Goal: Use online tool/utility: Utilize a website feature to perform a specific function

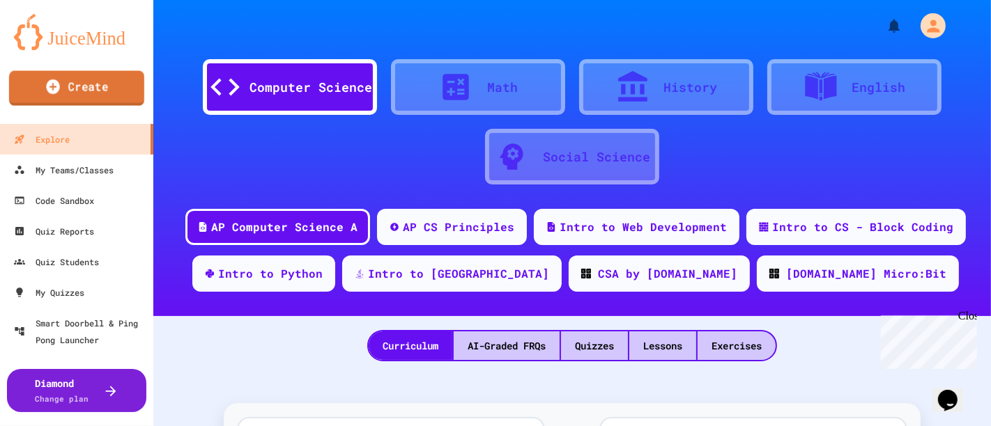
click at [86, 84] on link "Create" at bounding box center [76, 88] width 135 height 35
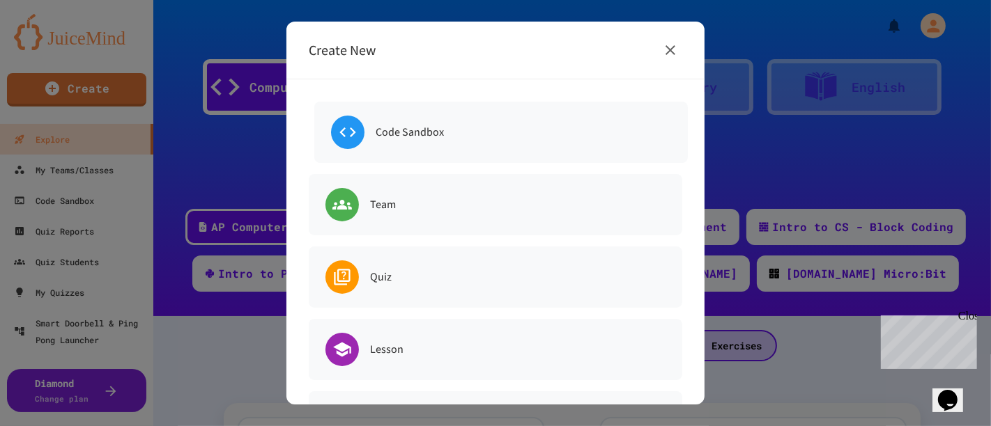
click at [412, 141] on h6 "Code Sandbox" at bounding box center [410, 133] width 68 height 20
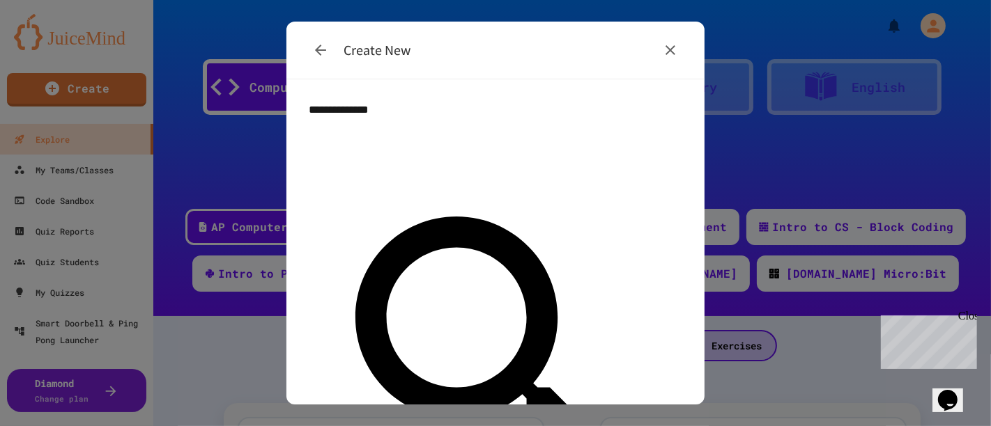
click at [664, 52] on icon "button" at bounding box center [670, 50] width 17 height 17
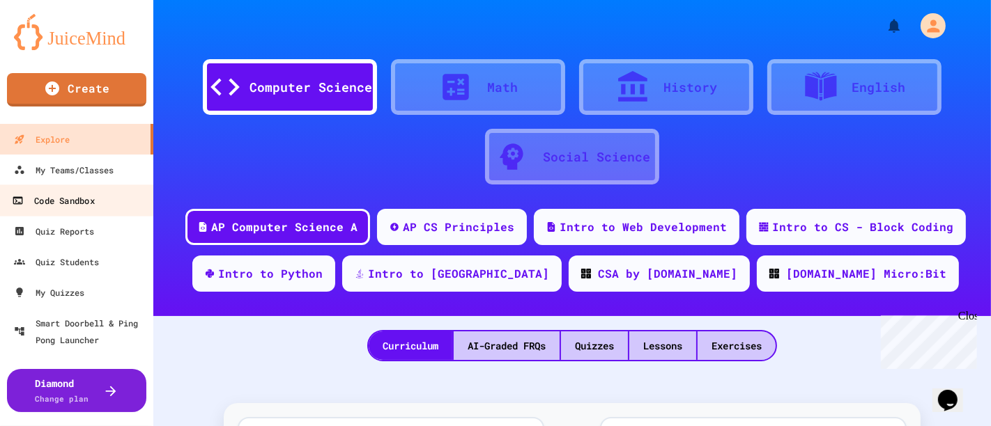
click at [50, 200] on div "Code Sandbox" at bounding box center [53, 200] width 82 height 17
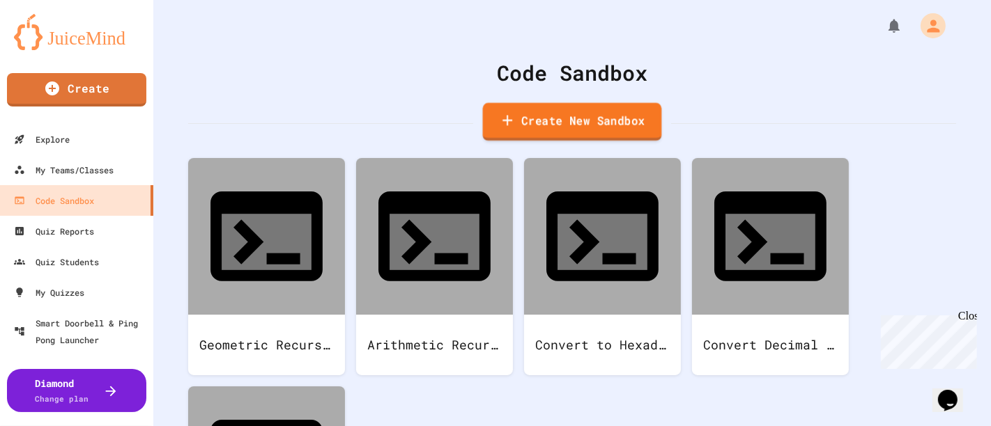
click at [569, 112] on link "Create New Sandbox" at bounding box center [572, 122] width 179 height 38
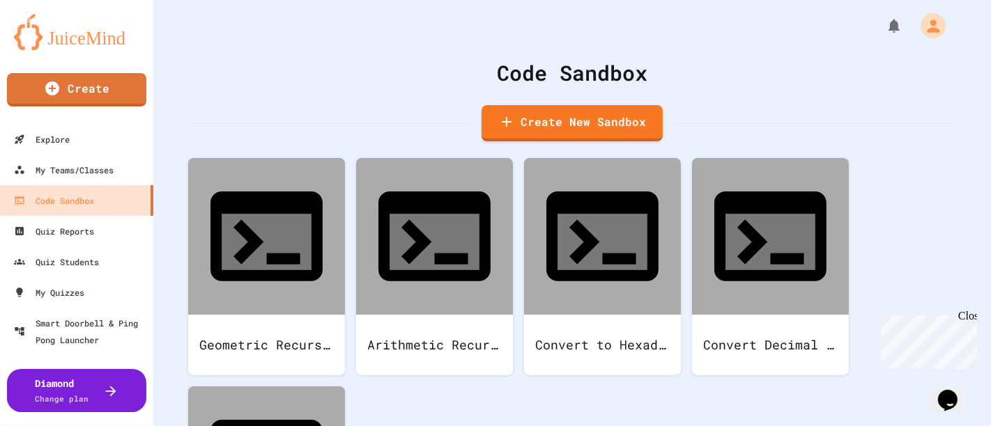
drag, startPoint x: 388, startPoint y: 162, endPoint x: 263, endPoint y: 164, distance: 125.5
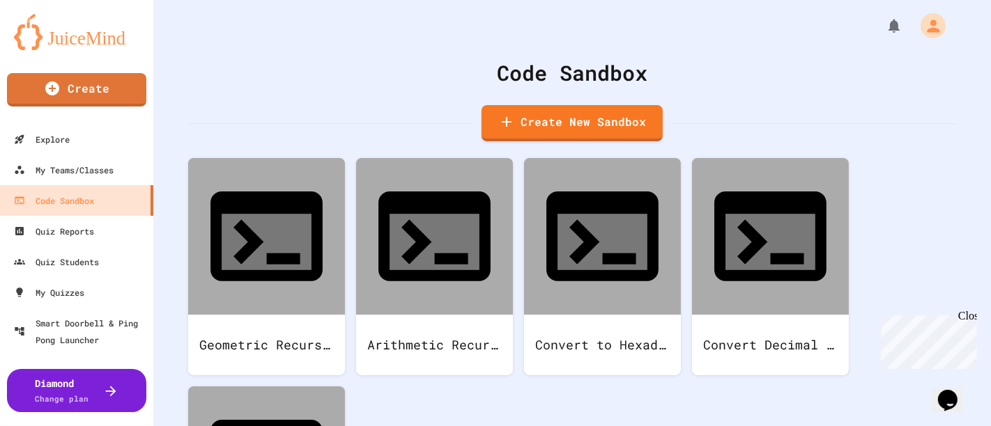
type input "***"
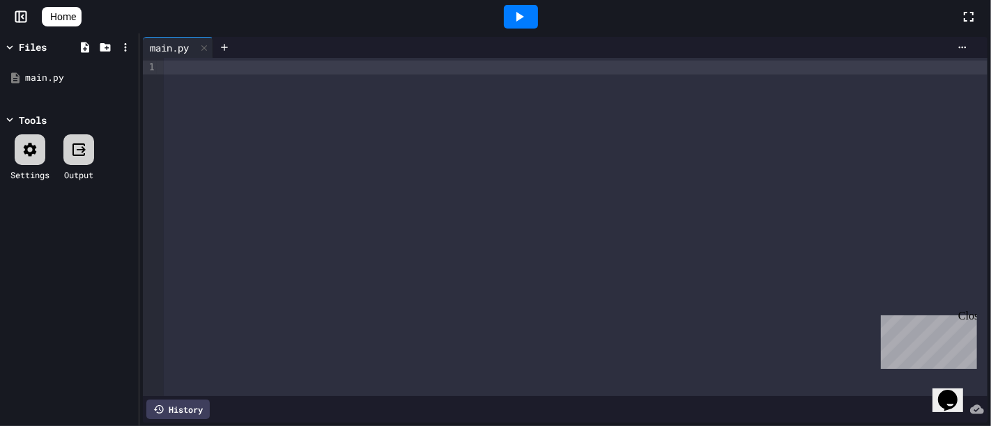
click at [79, 155] on icon at bounding box center [78, 150] width 13 height 13
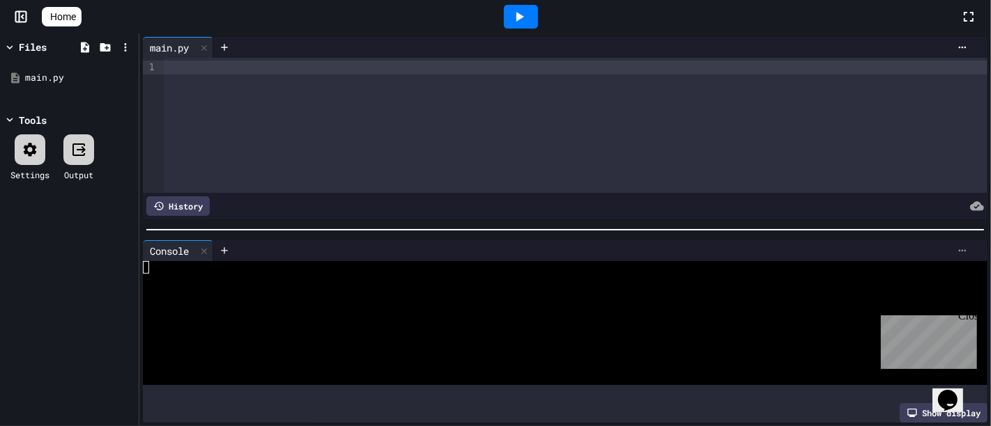
click at [957, 245] on icon at bounding box center [962, 250] width 11 height 11
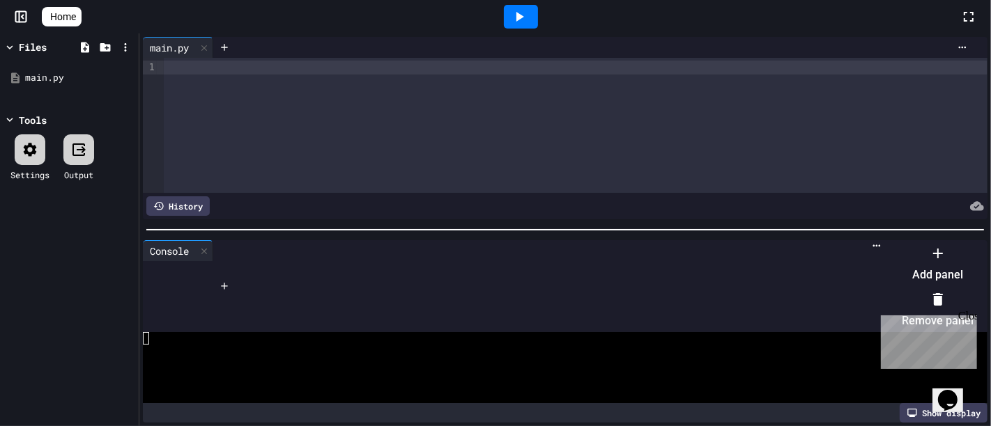
click at [920, 290] on li "Remove panel" at bounding box center [938, 310] width 72 height 45
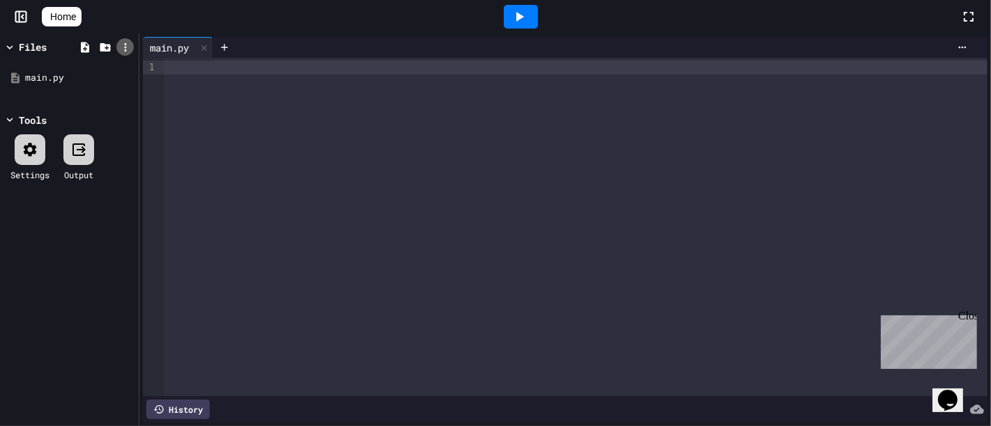
click at [119, 43] on icon at bounding box center [125, 47] width 13 height 13
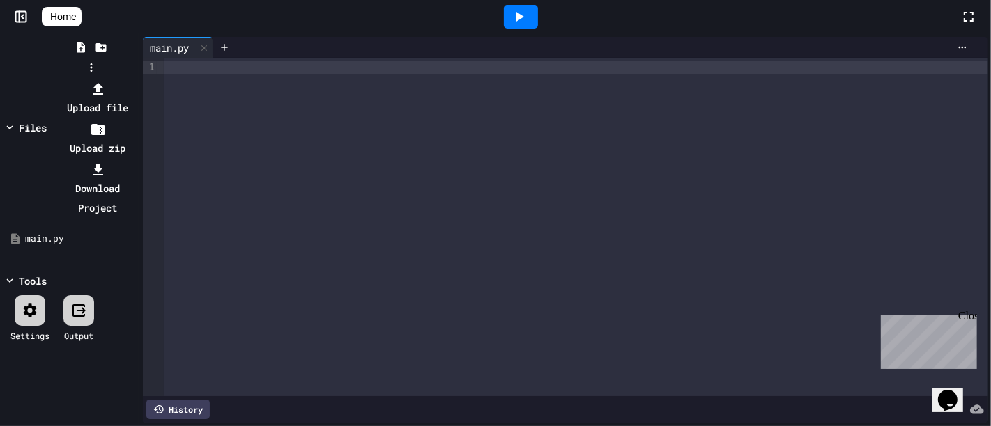
click at [135, 79] on li "Upload file" at bounding box center [98, 98] width 75 height 39
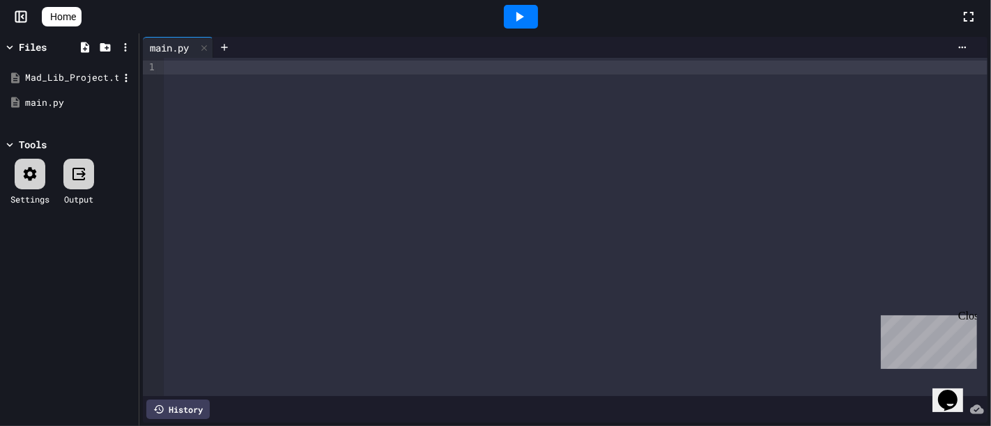
click at [88, 72] on div "Mad_Lib_Project.txt" at bounding box center [71, 78] width 93 height 14
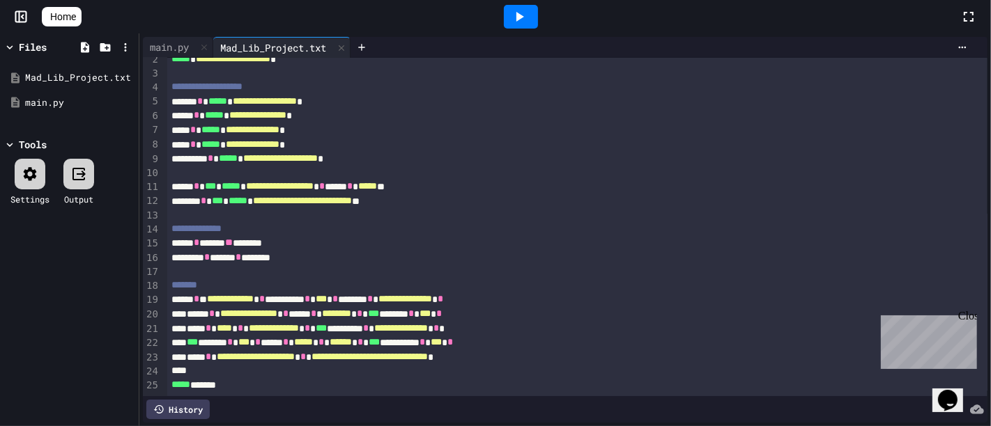
scroll to position [45, 0]
click at [521, 17] on icon at bounding box center [519, 16] width 17 height 17
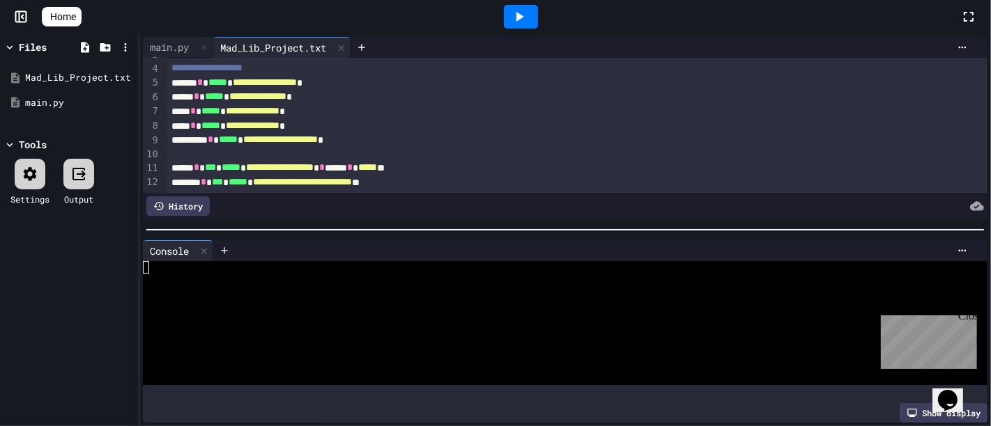
scroll to position [0, 0]
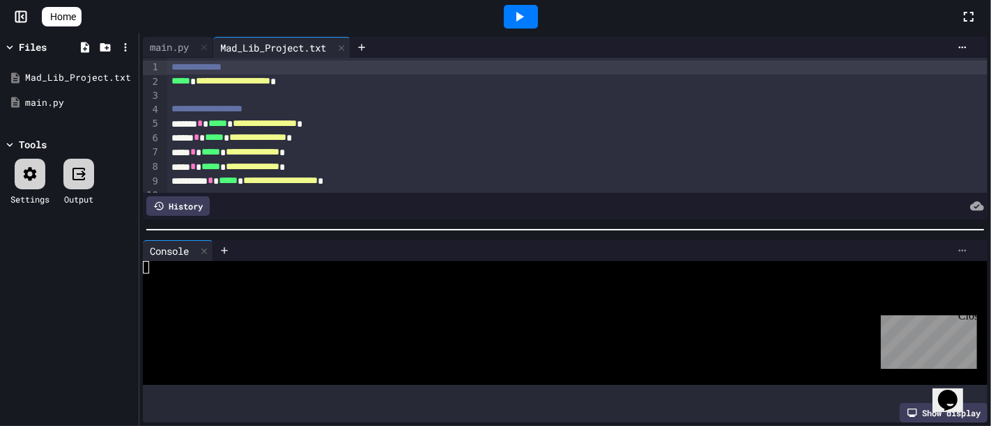
click at [957, 246] on icon at bounding box center [962, 250] width 11 height 11
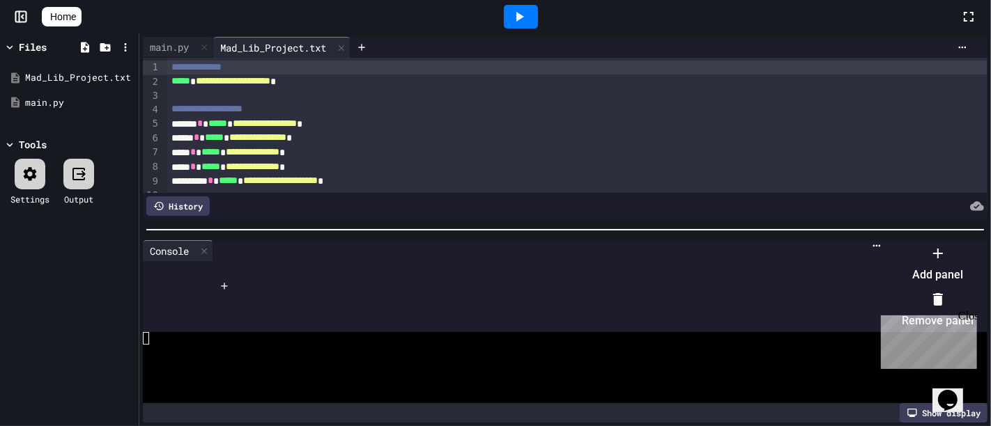
click at [927, 288] on li "Remove panel" at bounding box center [938, 310] width 72 height 45
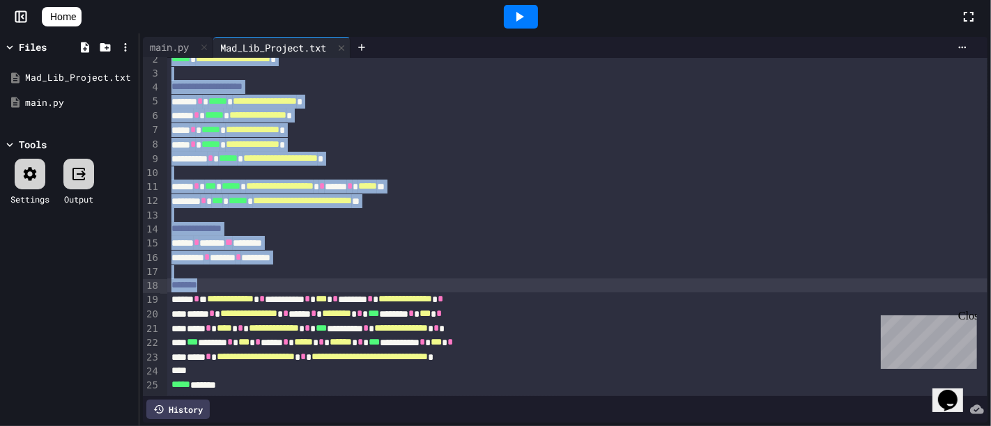
scroll to position [45, 0]
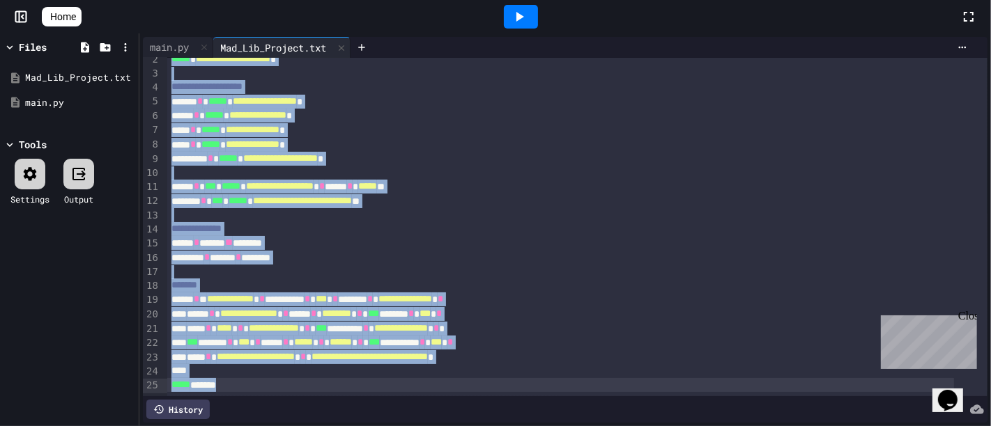
drag, startPoint x: 167, startPoint y: 66, endPoint x: 249, endPoint y: 369, distance: 313.4
click at [249, 369] on div "**********" at bounding box center [577, 216] width 820 height 360
copy div "**********"
click at [161, 43] on div "main.py" at bounding box center [169, 47] width 53 height 15
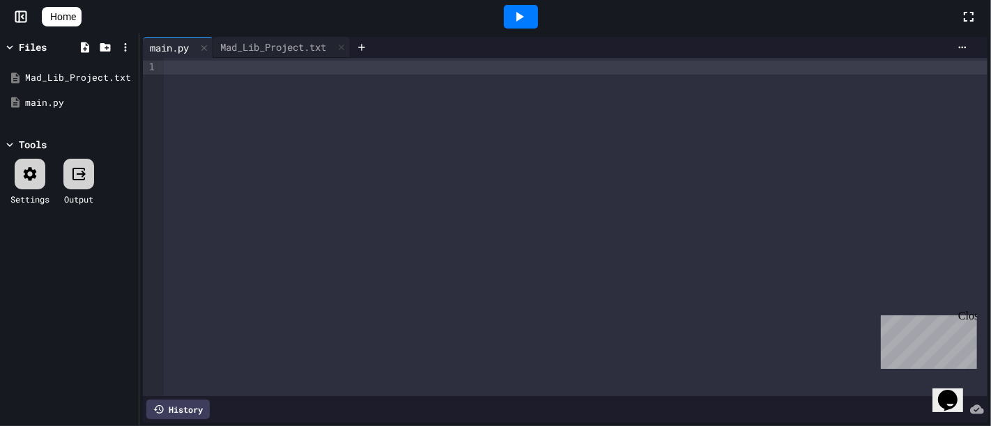
click at [170, 72] on div at bounding box center [576, 68] width 824 height 14
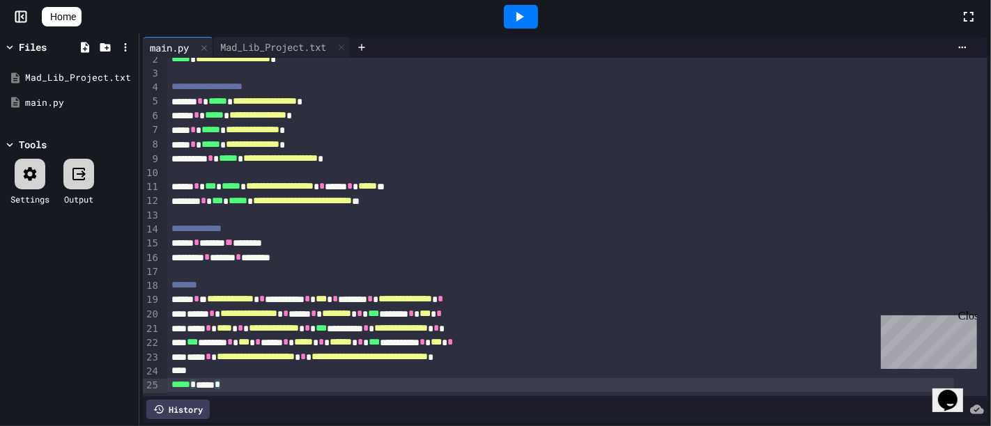
click at [528, 13] on icon at bounding box center [519, 16] width 17 height 17
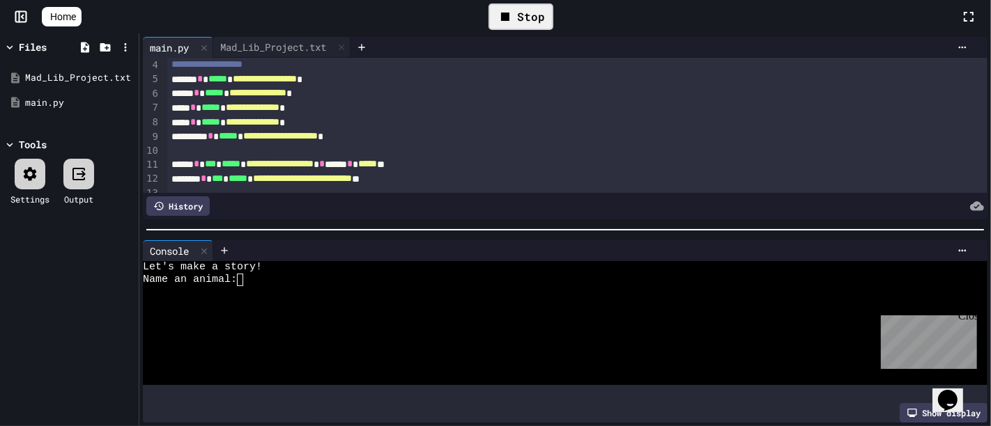
click at [245, 274] on textarea "Terminal input" at bounding box center [246, 280] width 6 height 13
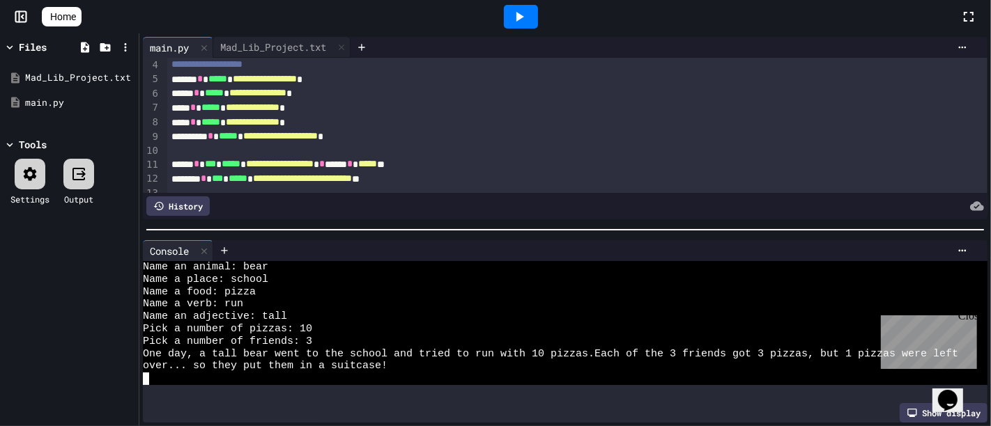
scroll to position [12, 0]
click at [969, 314] on div "Close" at bounding box center [965, 317] width 17 height 17
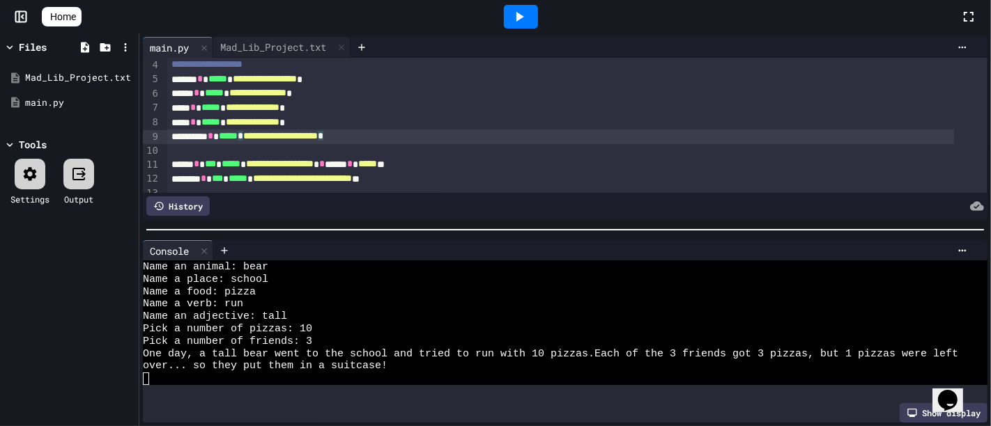
click at [569, 139] on div "**********" at bounding box center [560, 137] width 786 height 15
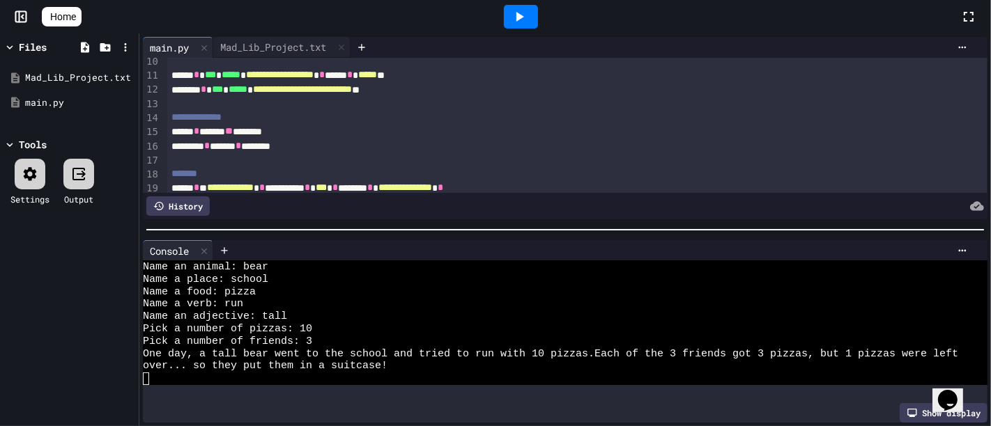
scroll to position [243, 0]
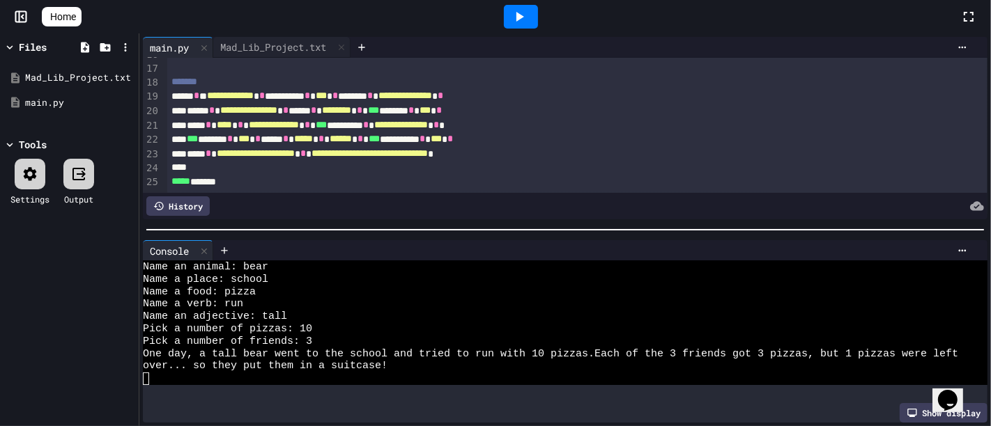
click at [263, 118] on div "**********" at bounding box center [560, 125] width 786 height 15
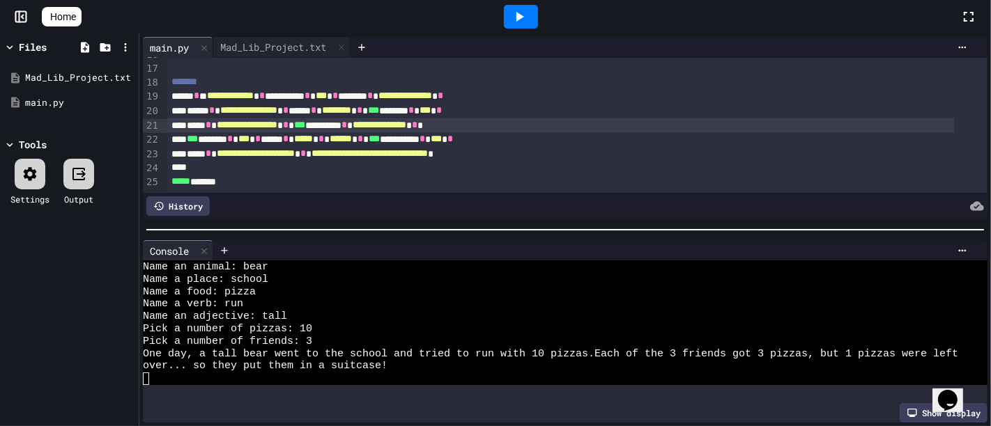
click at [521, 28] on div at bounding box center [521, 17] width 34 height 24
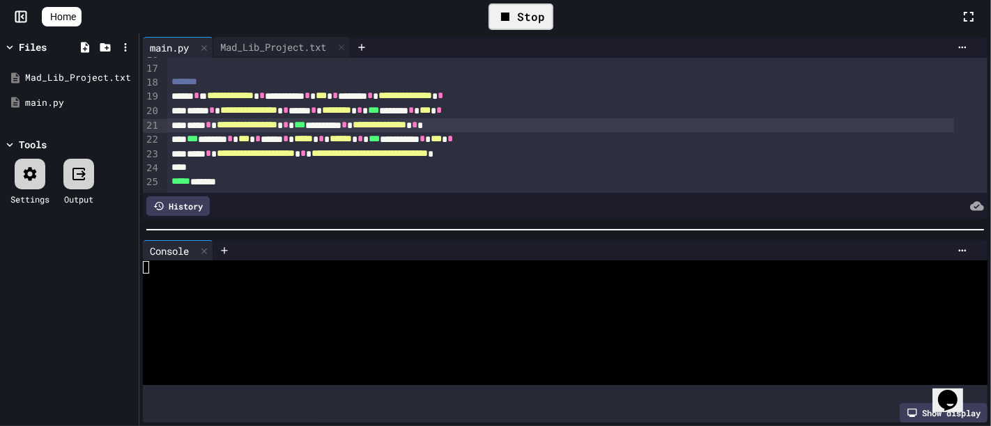
scroll to position [0, 0]
click at [245, 274] on textarea "Terminal input" at bounding box center [246, 280] width 6 height 13
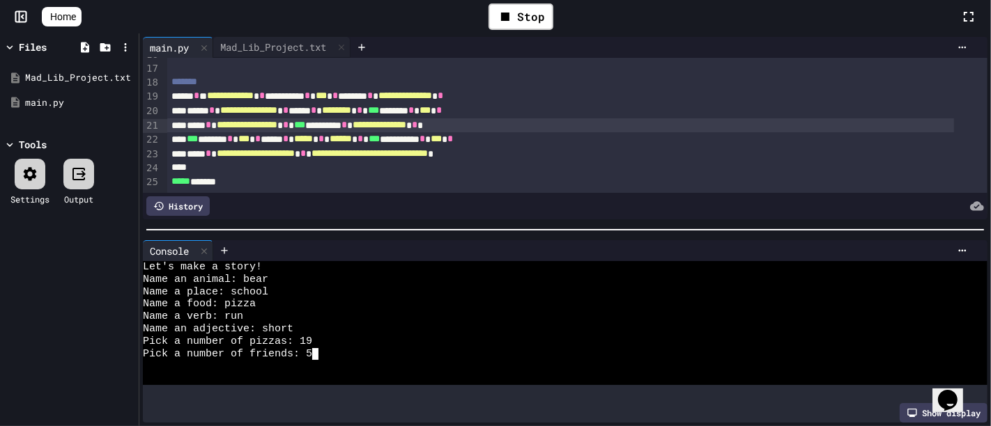
scroll to position [12, 0]
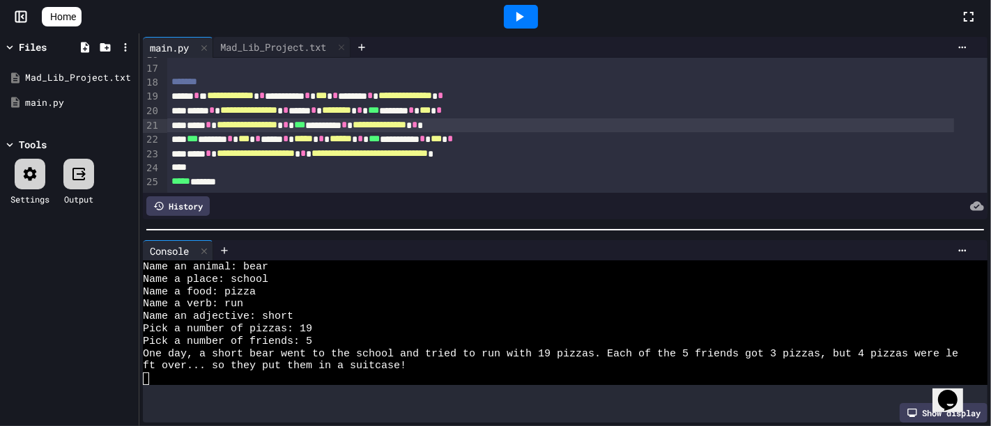
click at [14, 13] on icon at bounding box center [21, 17] width 14 height 14
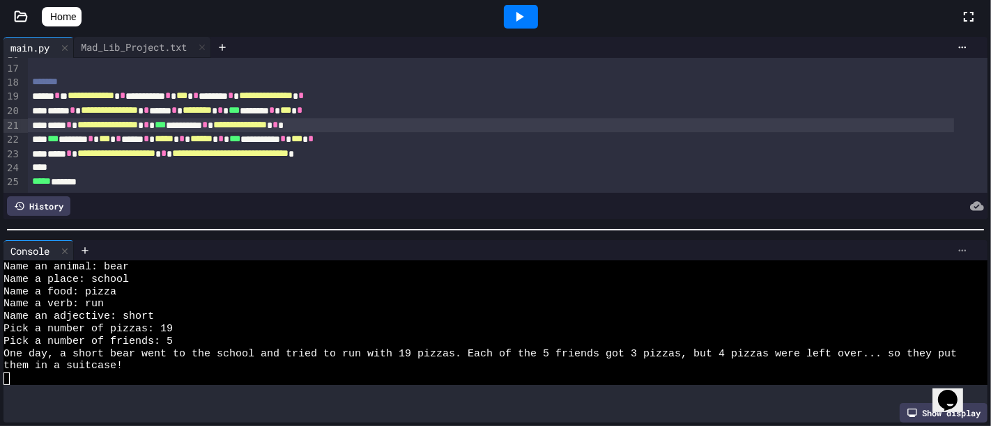
click at [957, 247] on icon at bounding box center [962, 250] width 11 height 11
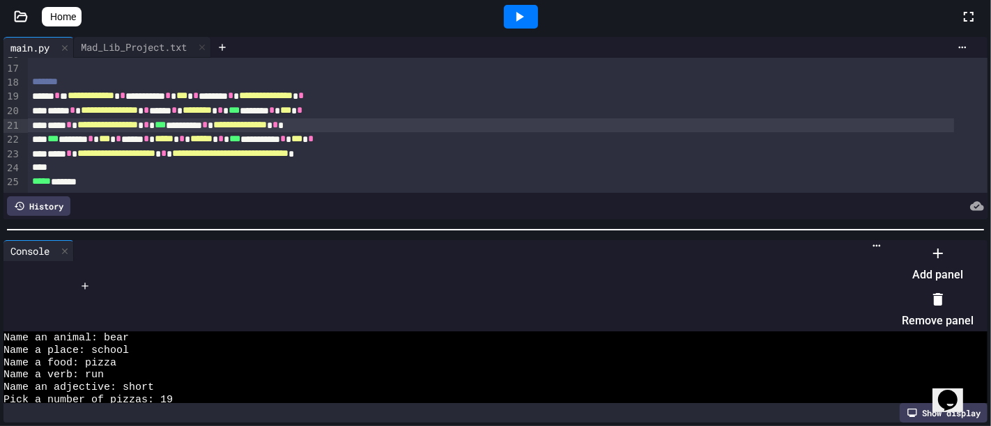
click at [915, 291] on li "Remove panel" at bounding box center [938, 310] width 72 height 45
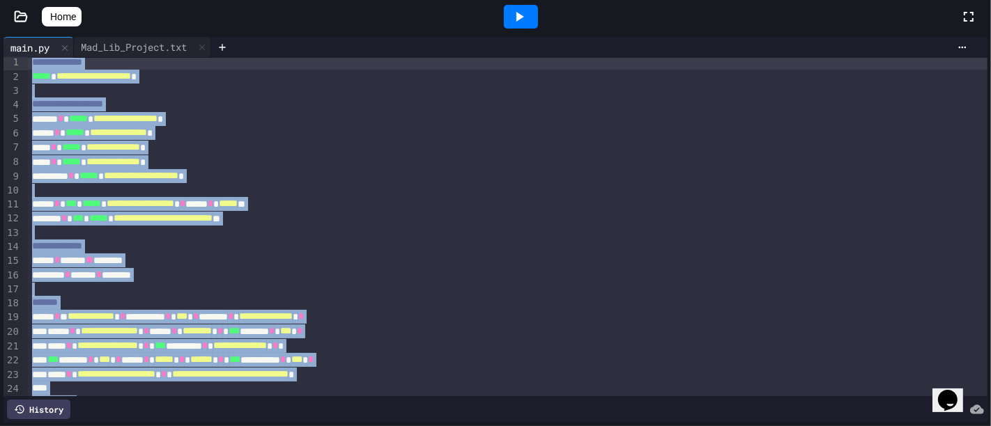
scroll to position [0, 0]
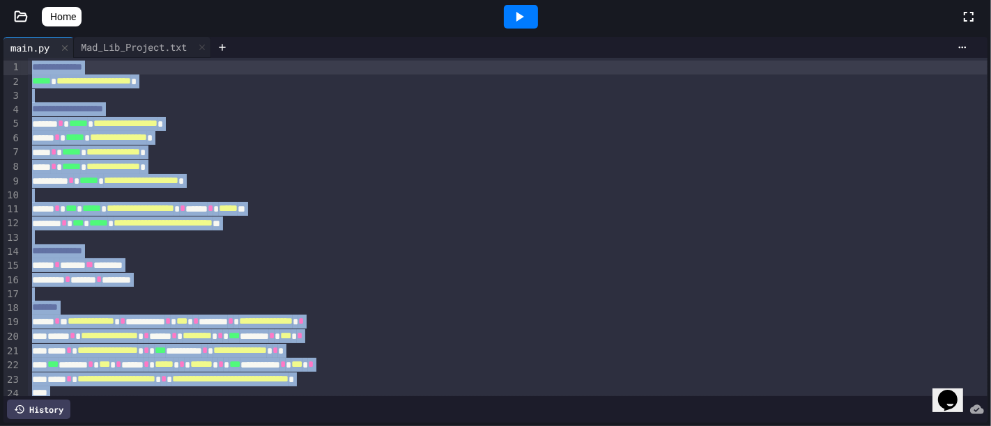
drag, startPoint x: 120, startPoint y: 360, endPoint x: 0, endPoint y: 36, distance: 345.5
click at [0, 36] on div "**********" at bounding box center [495, 229] width 991 height 393
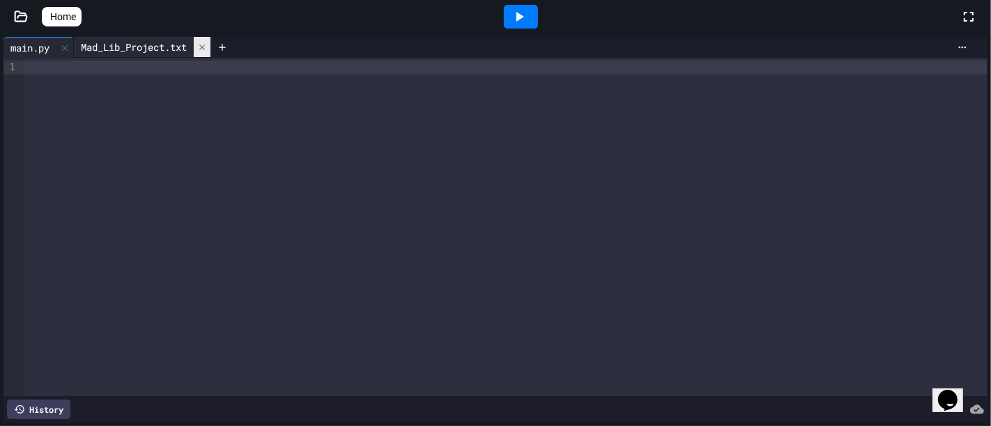
click at [210, 41] on div at bounding box center [202, 47] width 17 height 20
click at [48, 65] on div at bounding box center [505, 68] width 963 height 14
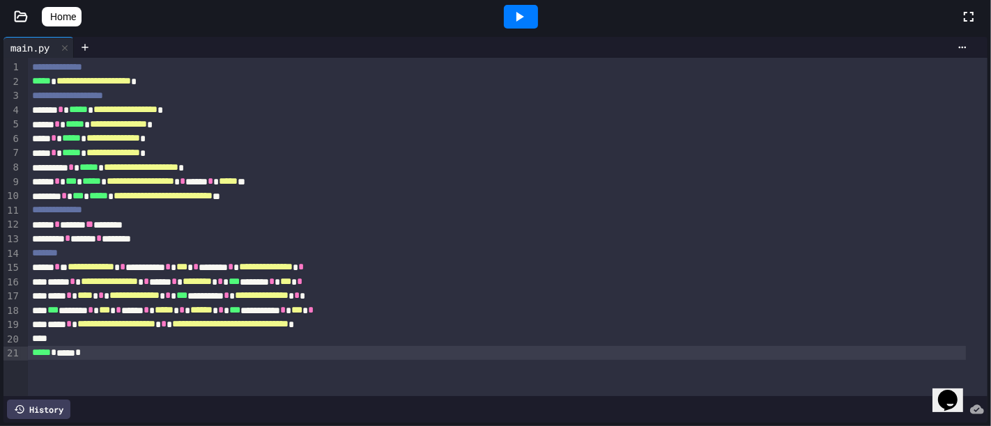
click at [528, 15] on icon at bounding box center [519, 16] width 17 height 17
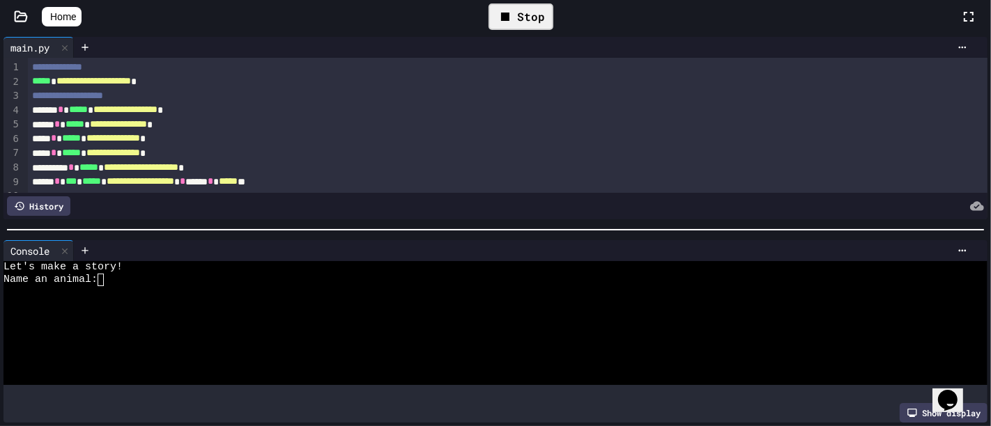
click at [513, 22] on icon at bounding box center [505, 16] width 17 height 17
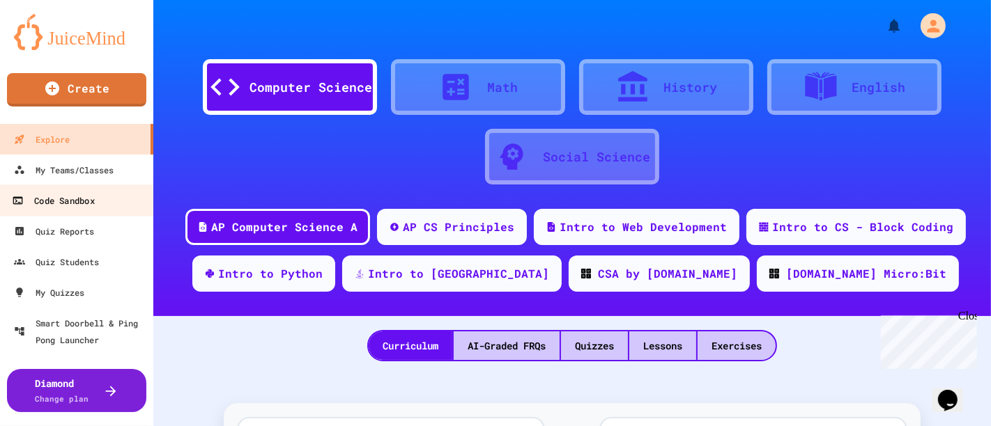
click at [93, 199] on div "Code Sandbox" at bounding box center [53, 200] width 82 height 17
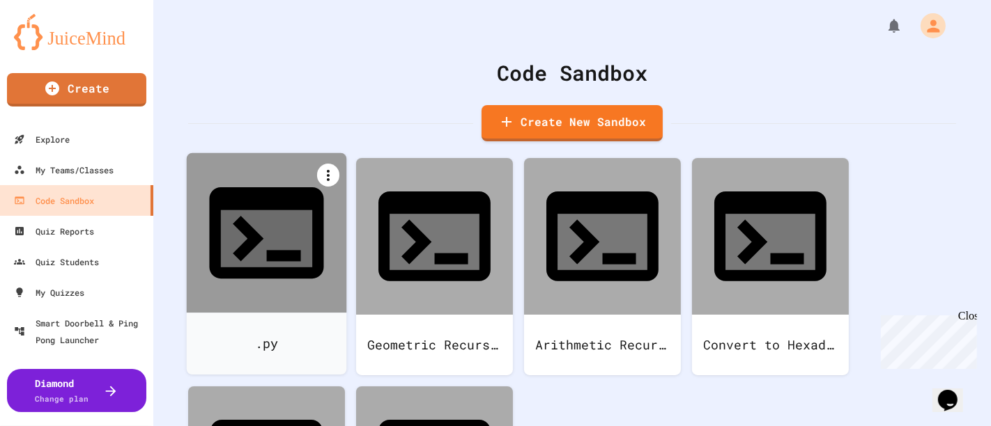
click at [325, 171] on icon at bounding box center [328, 175] width 17 height 17
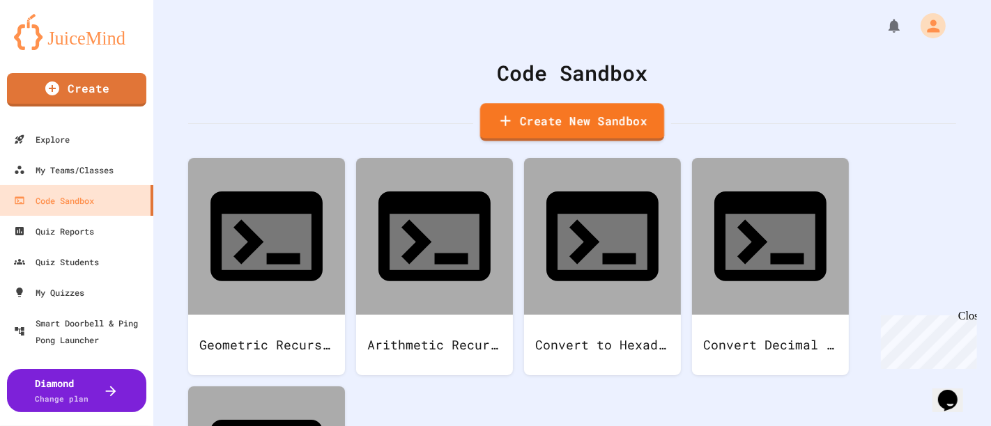
click at [539, 117] on link "Create New Sandbox" at bounding box center [572, 122] width 184 height 38
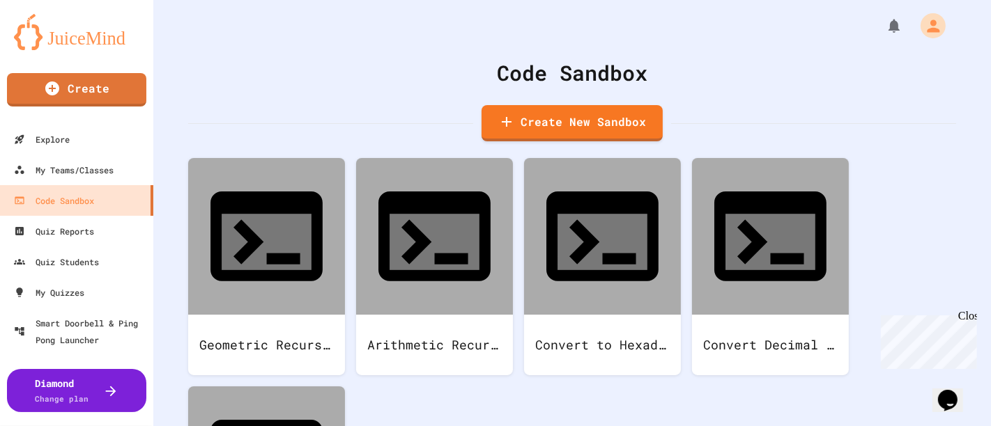
drag, startPoint x: 399, startPoint y: 166, endPoint x: 191, endPoint y: 155, distance: 207.9
type input "******"
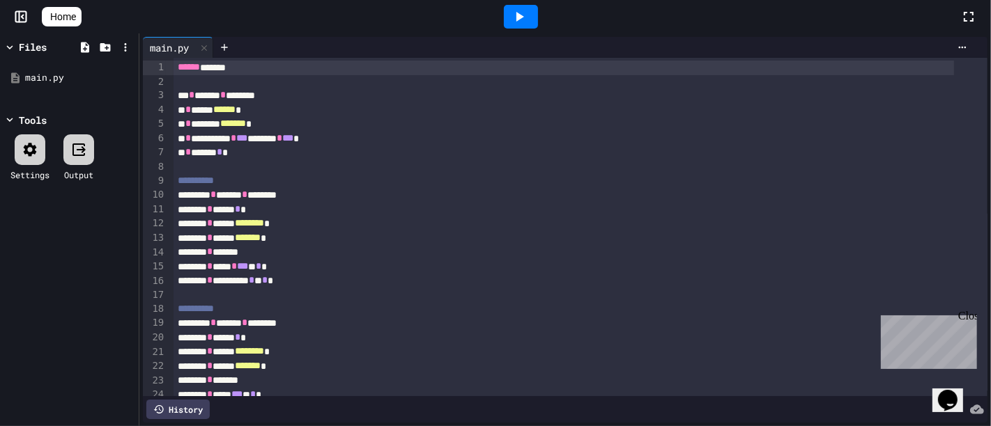
click at [77, 150] on icon at bounding box center [78, 149] width 17 height 17
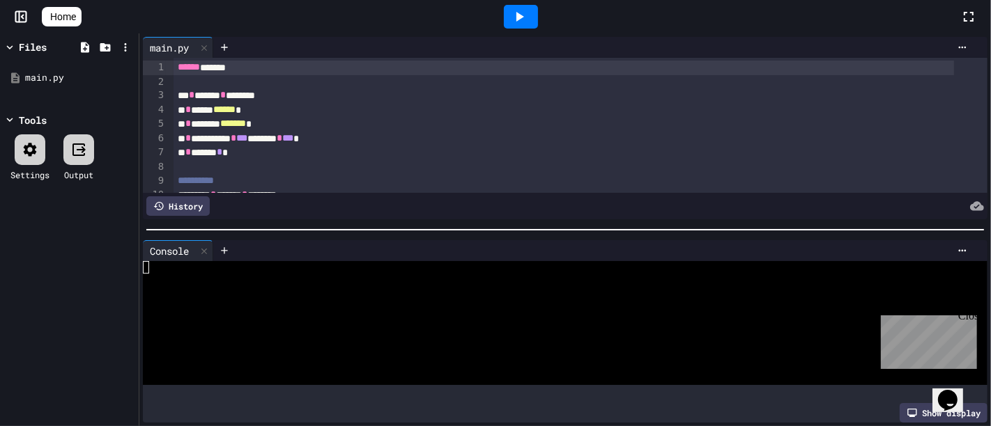
click at [200, 266] on div at bounding box center [550, 267] width 815 height 13
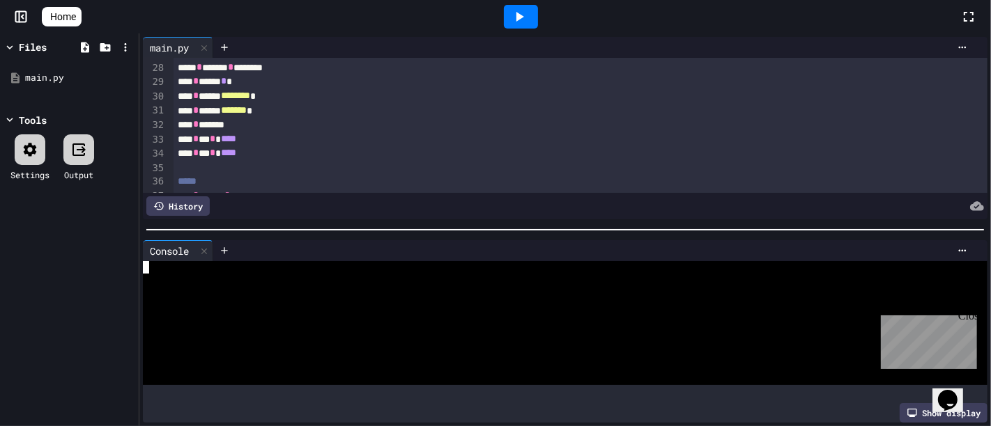
scroll to position [387, 0]
click at [528, 17] on icon at bounding box center [519, 16] width 17 height 17
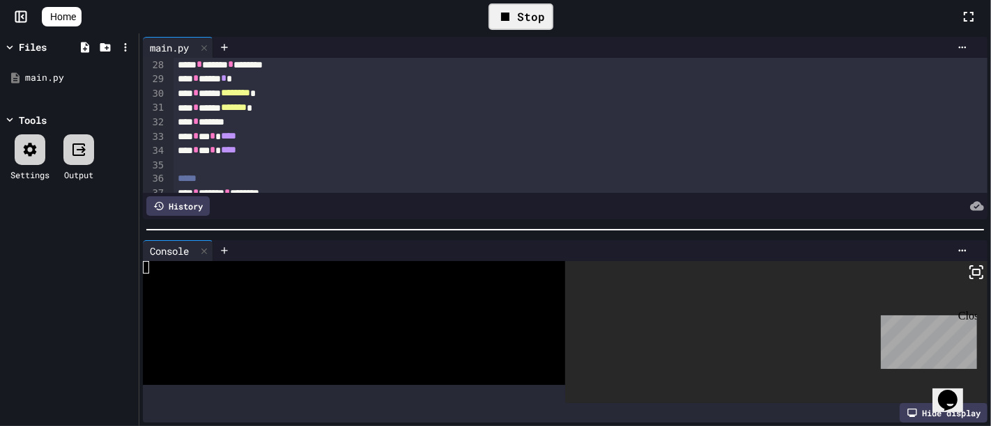
scroll to position [464, 0]
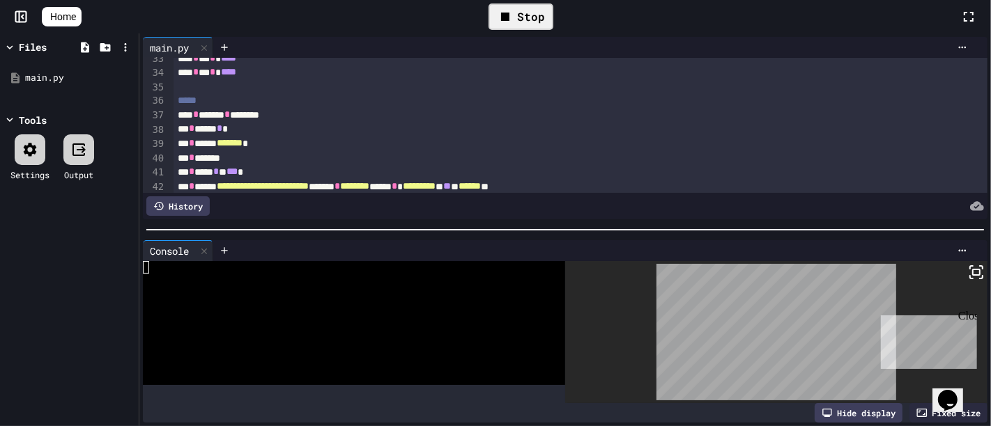
click at [971, 311] on div "Close" at bounding box center [965, 317] width 17 height 17
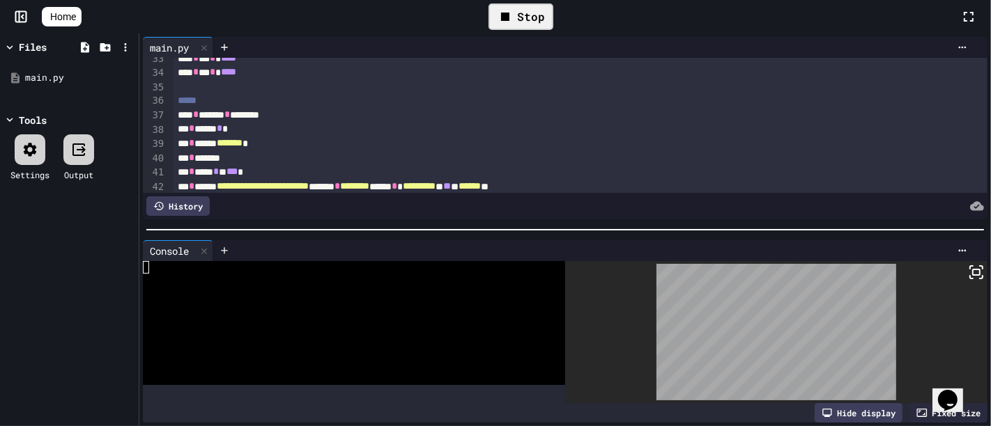
click at [968, 266] on icon at bounding box center [976, 272] width 17 height 17
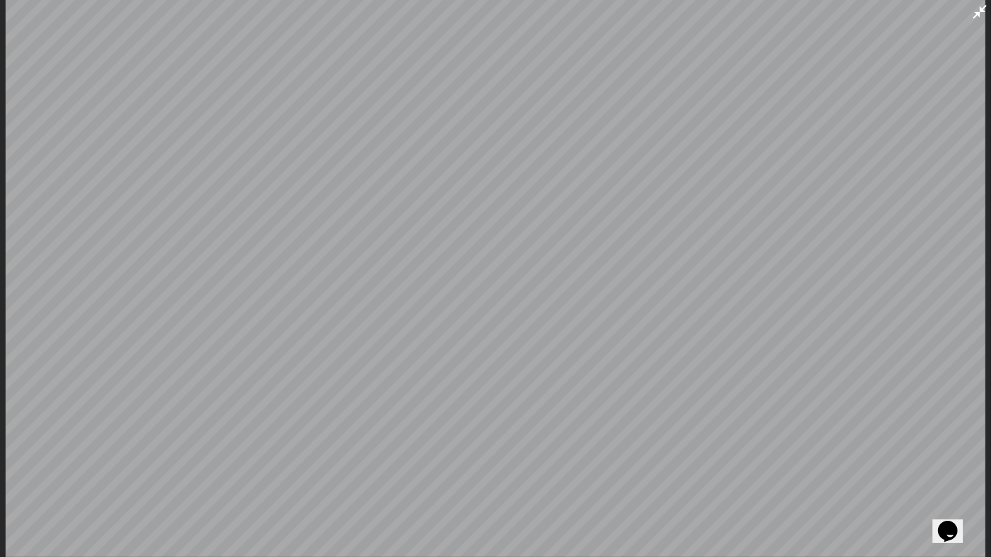
click at [976, 8] on icon at bounding box center [979, 11] width 17 height 17
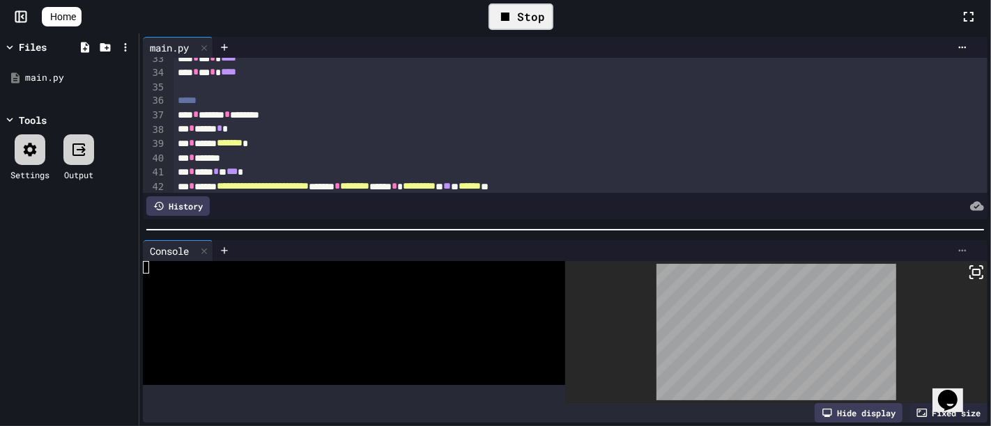
click at [951, 245] on div at bounding box center [962, 250] width 22 height 11
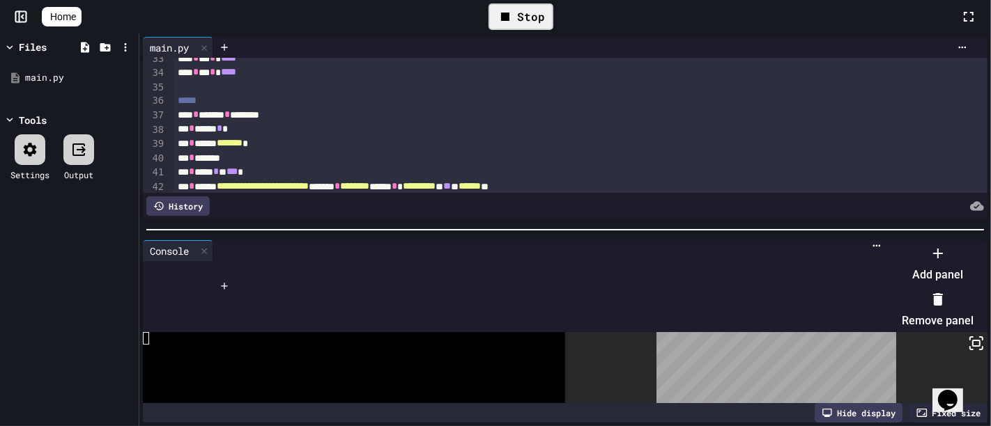
click at [925, 295] on li "Remove panel" at bounding box center [938, 310] width 72 height 45
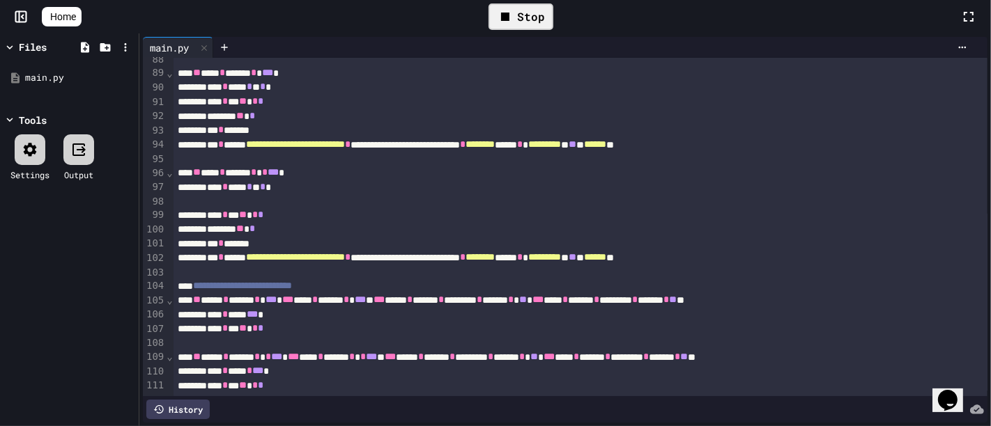
scroll to position [1267, 0]
click at [524, 19] on div "Stop" at bounding box center [520, 16] width 65 height 26
